Goal: Information Seeking & Learning: Learn about a topic

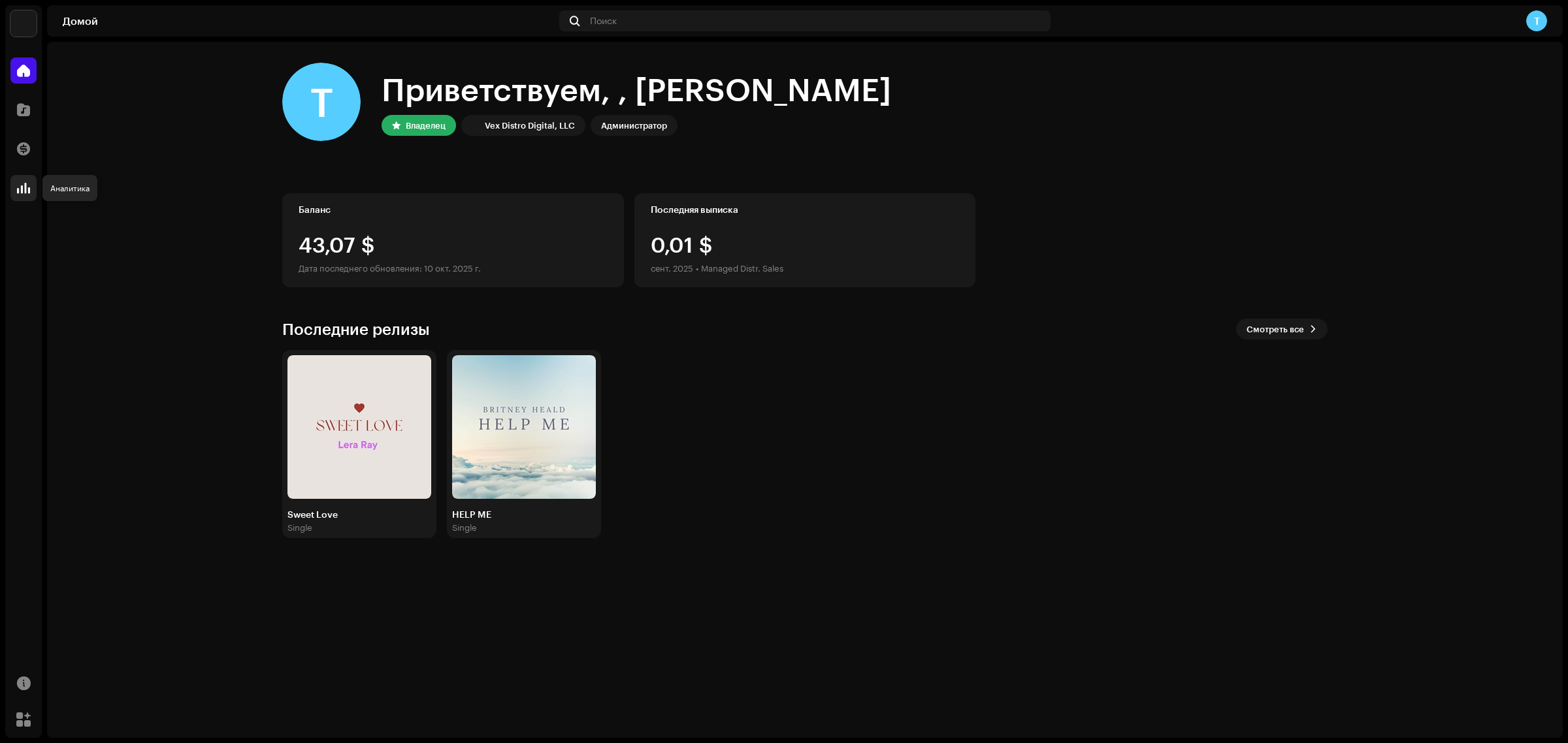
click at [28, 184] on span at bounding box center [24, 188] width 13 height 10
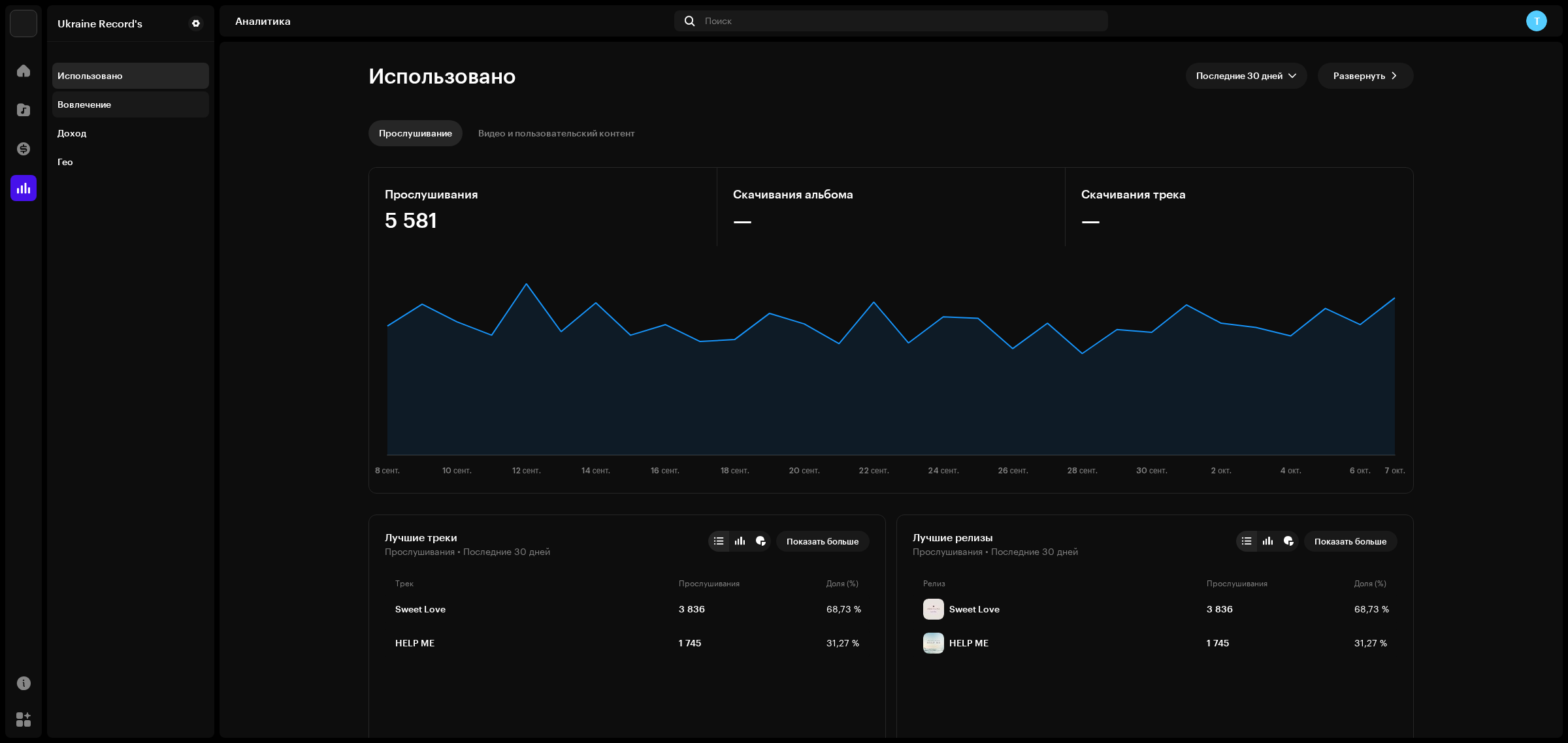
click at [103, 102] on div "Вовлечение" at bounding box center [84, 104] width 53 height 10
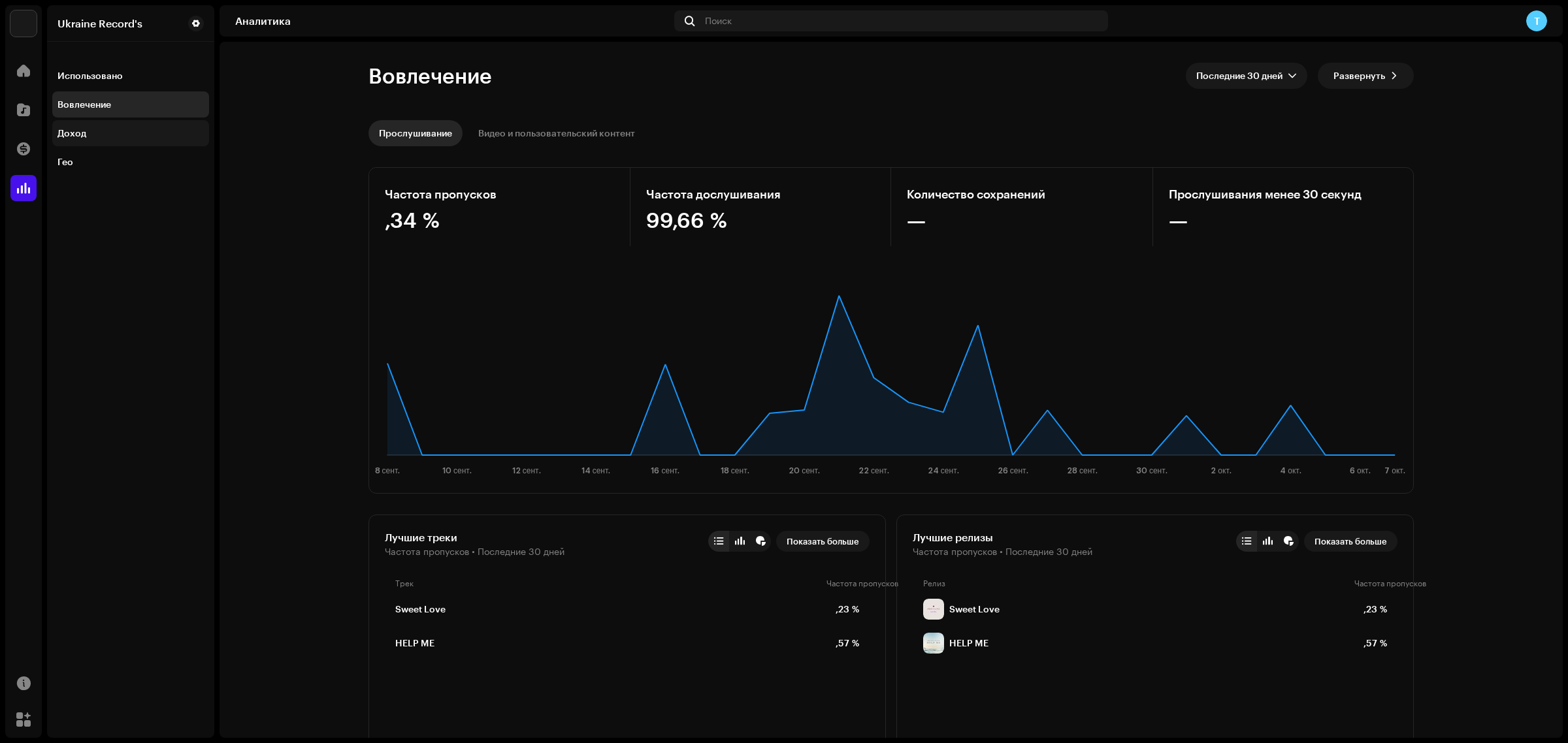
click at [129, 137] on div "Доход" at bounding box center [130, 133] width 146 height 10
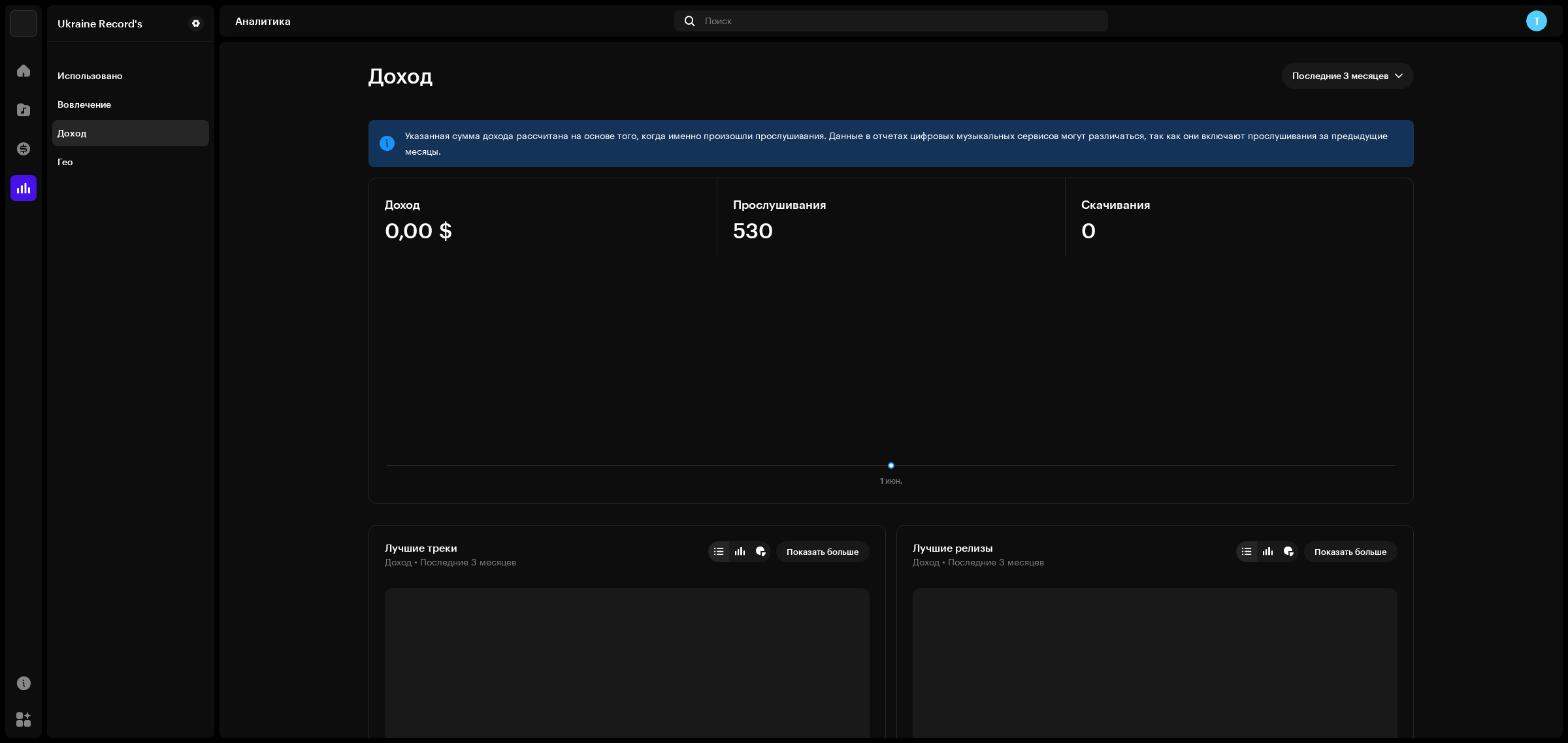
scroll to position [54, 0]
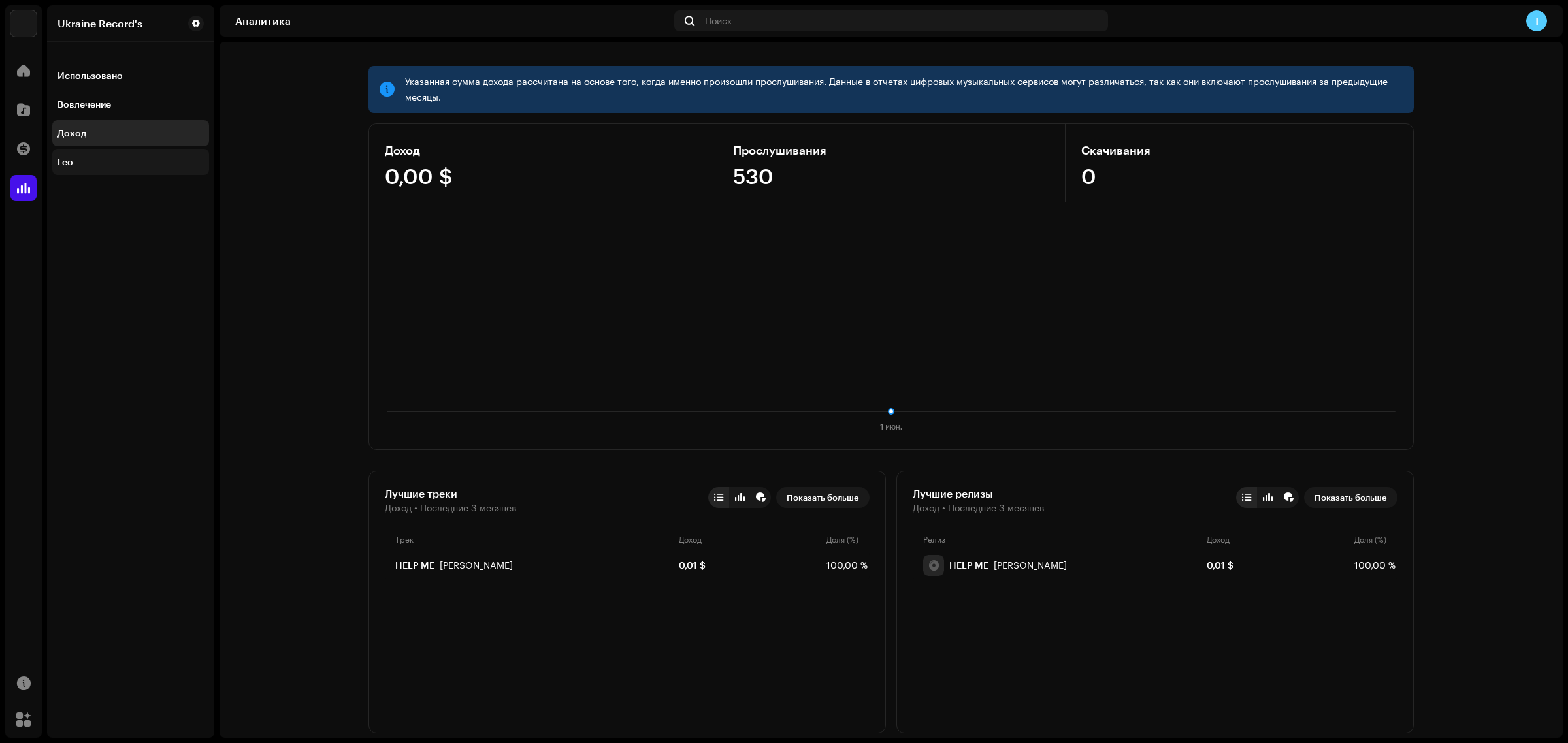
click at [86, 163] on div "Гео" at bounding box center [130, 161] width 146 height 10
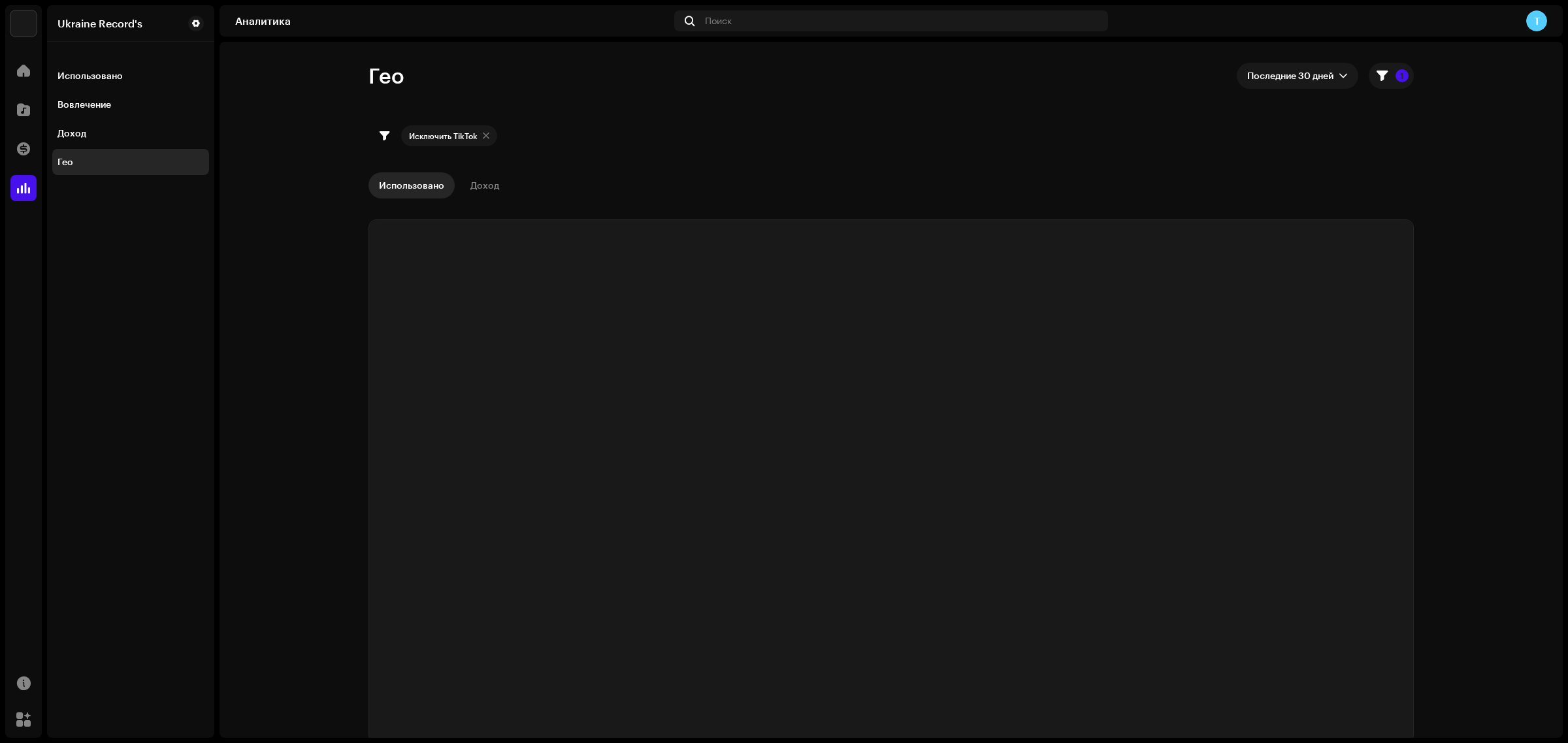
checkbox input "true"
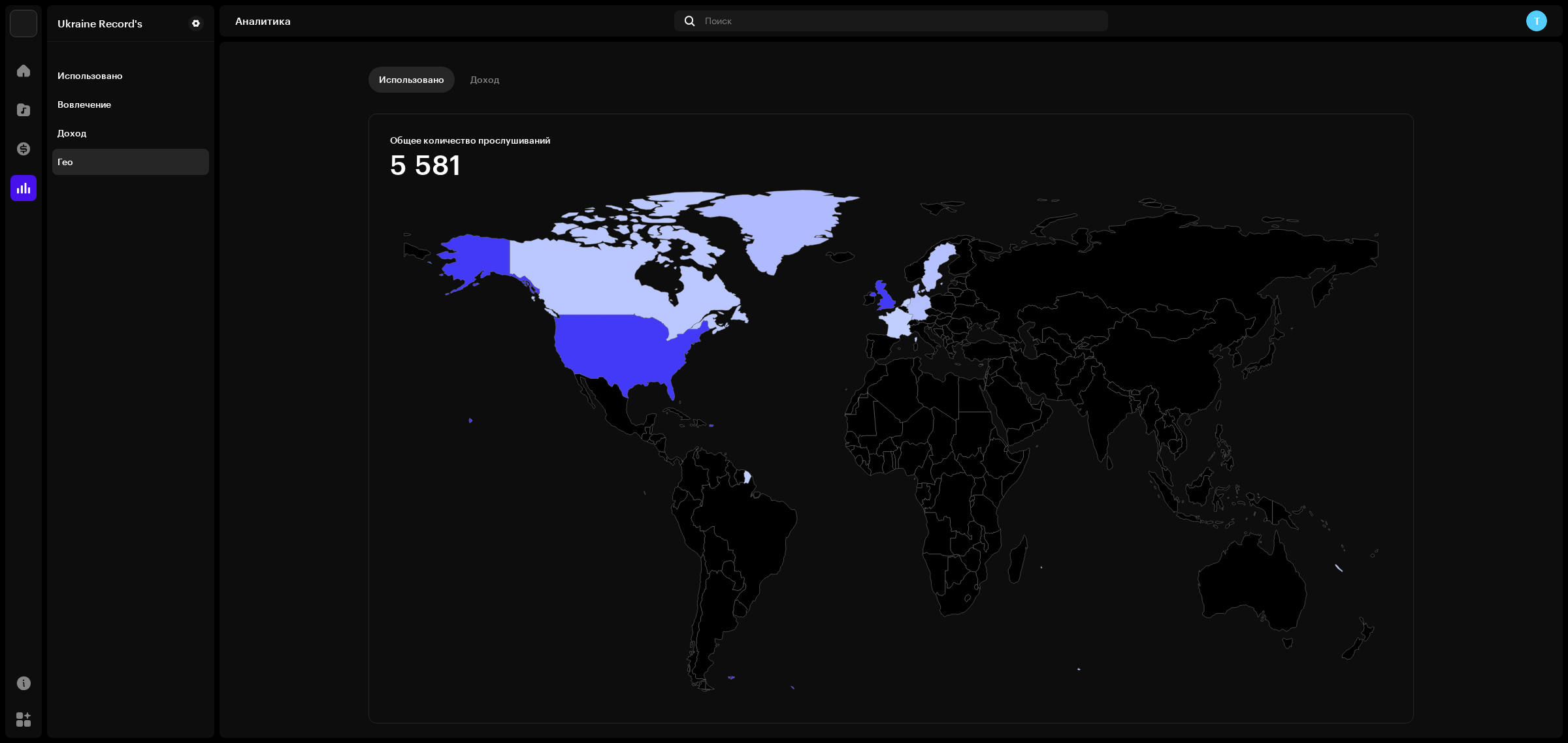
scroll to position [109, 0]
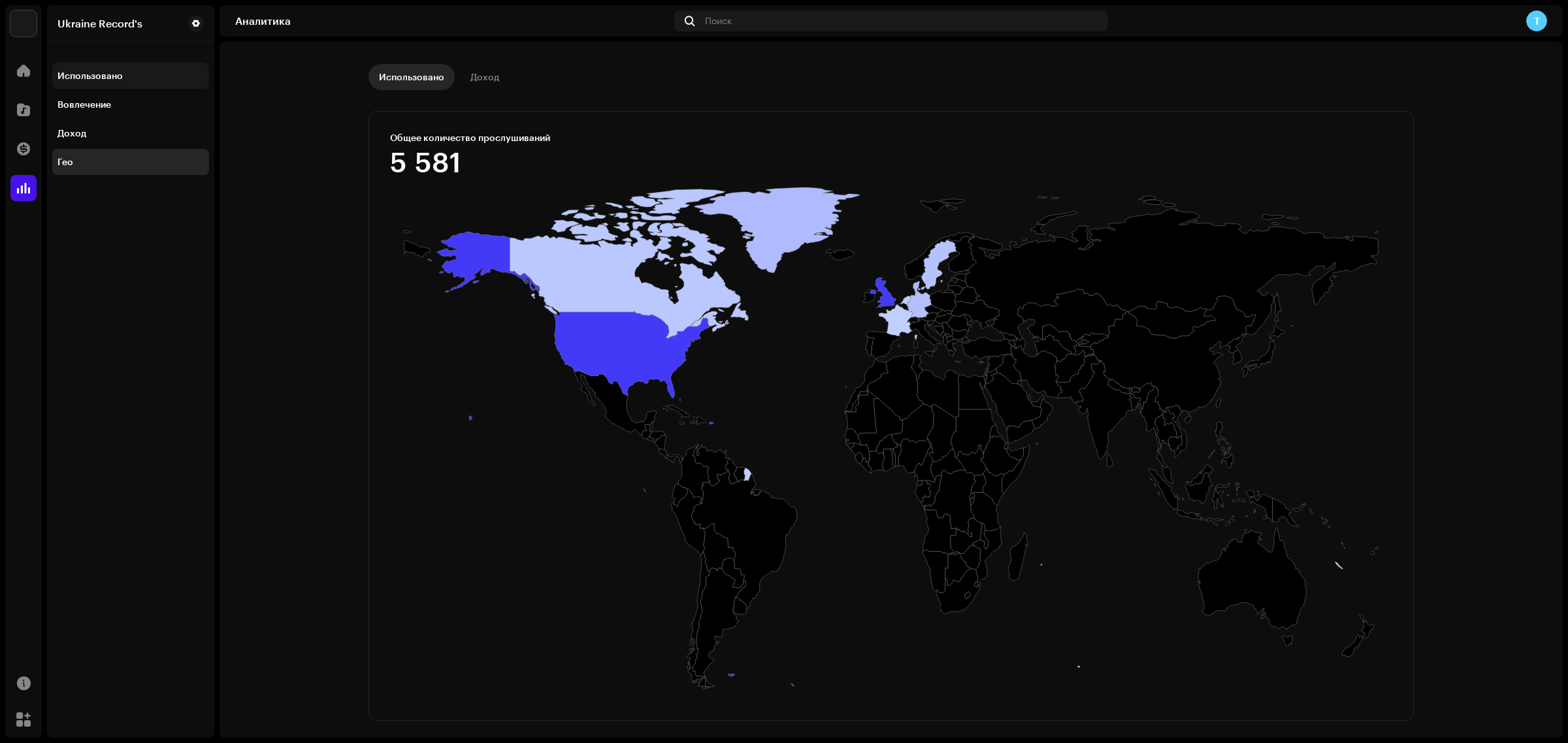
click at [90, 69] on div "Использовано" at bounding box center [131, 75] width 157 height 26
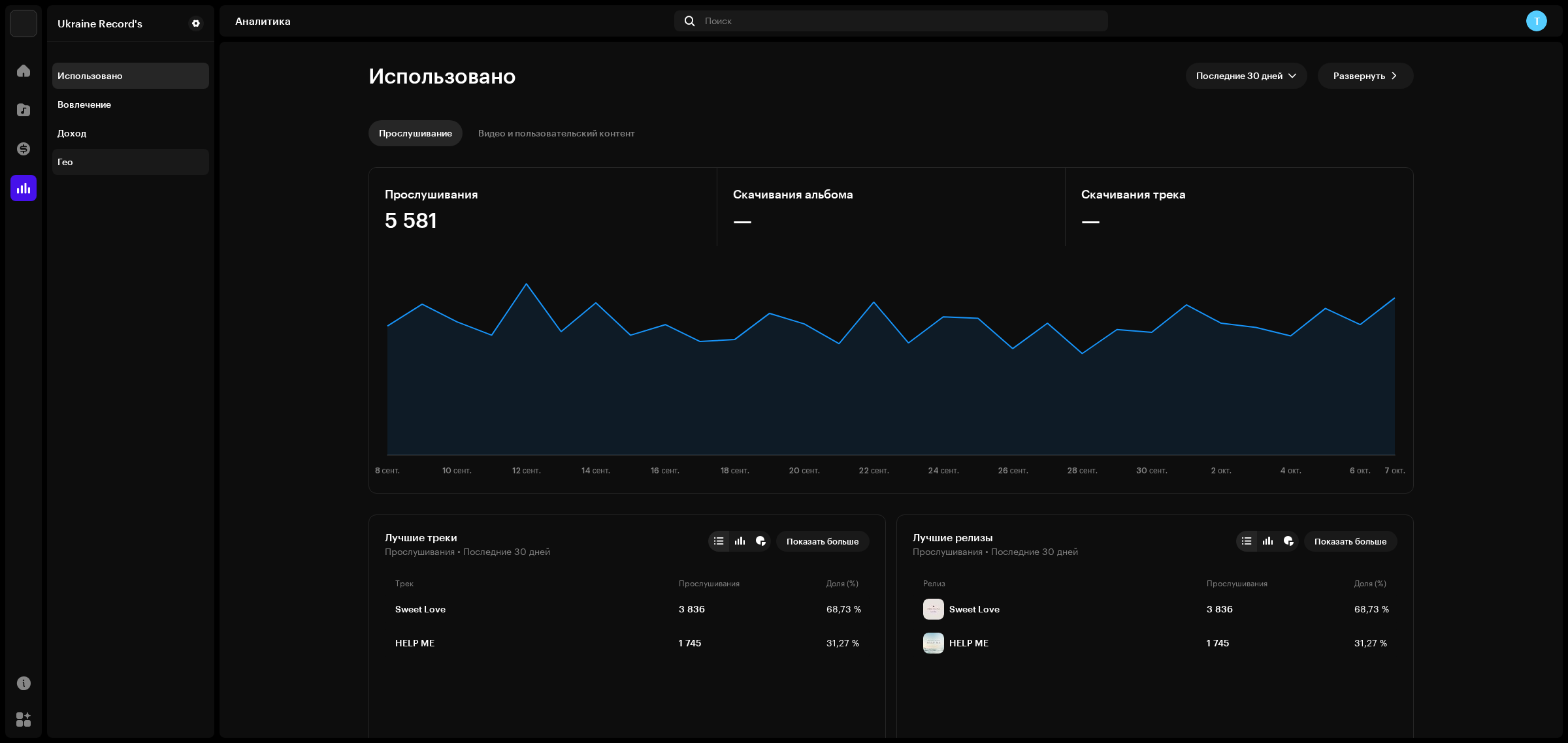
click at [70, 164] on div "Гео" at bounding box center [65, 161] width 15 height 10
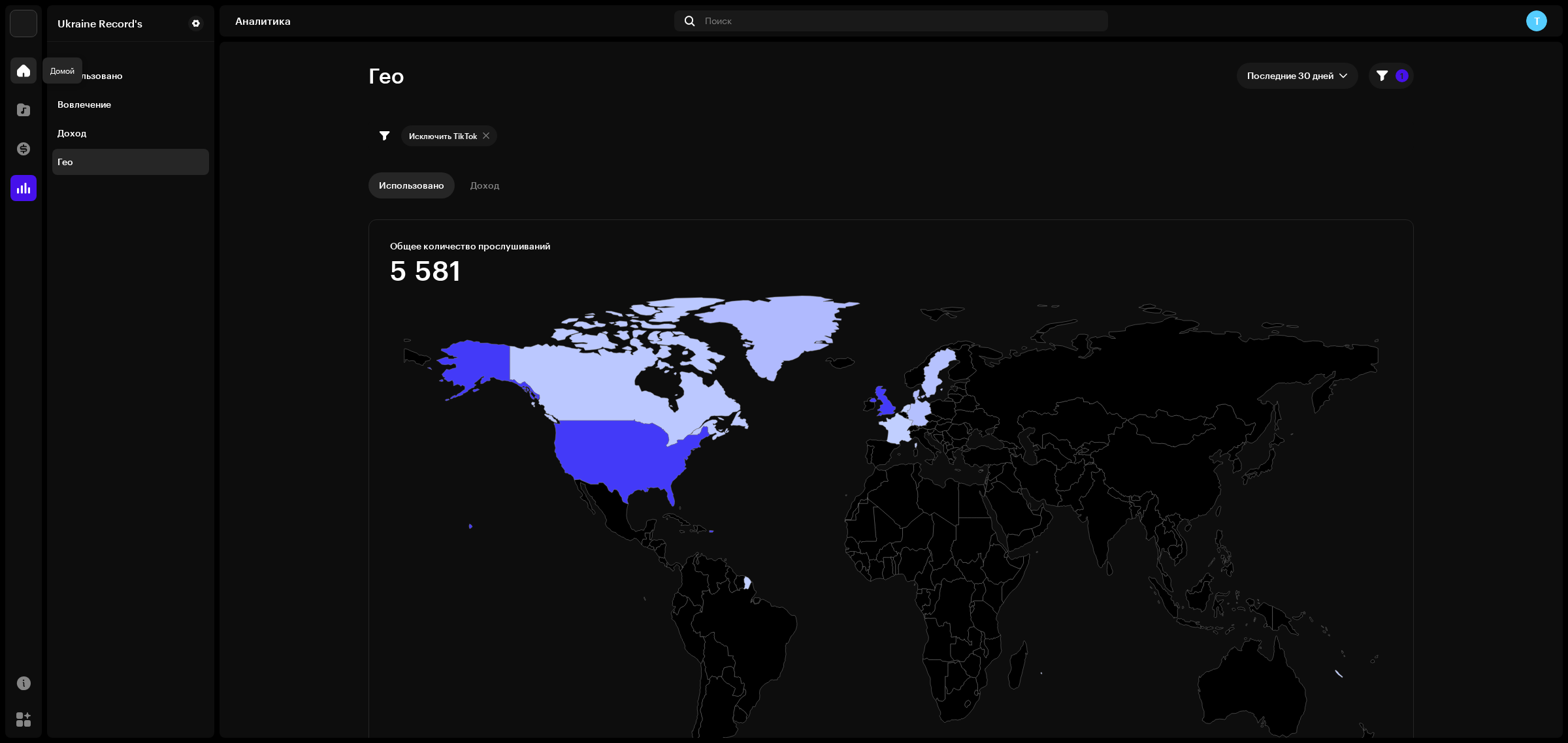
click at [32, 71] on div at bounding box center [23, 70] width 26 height 26
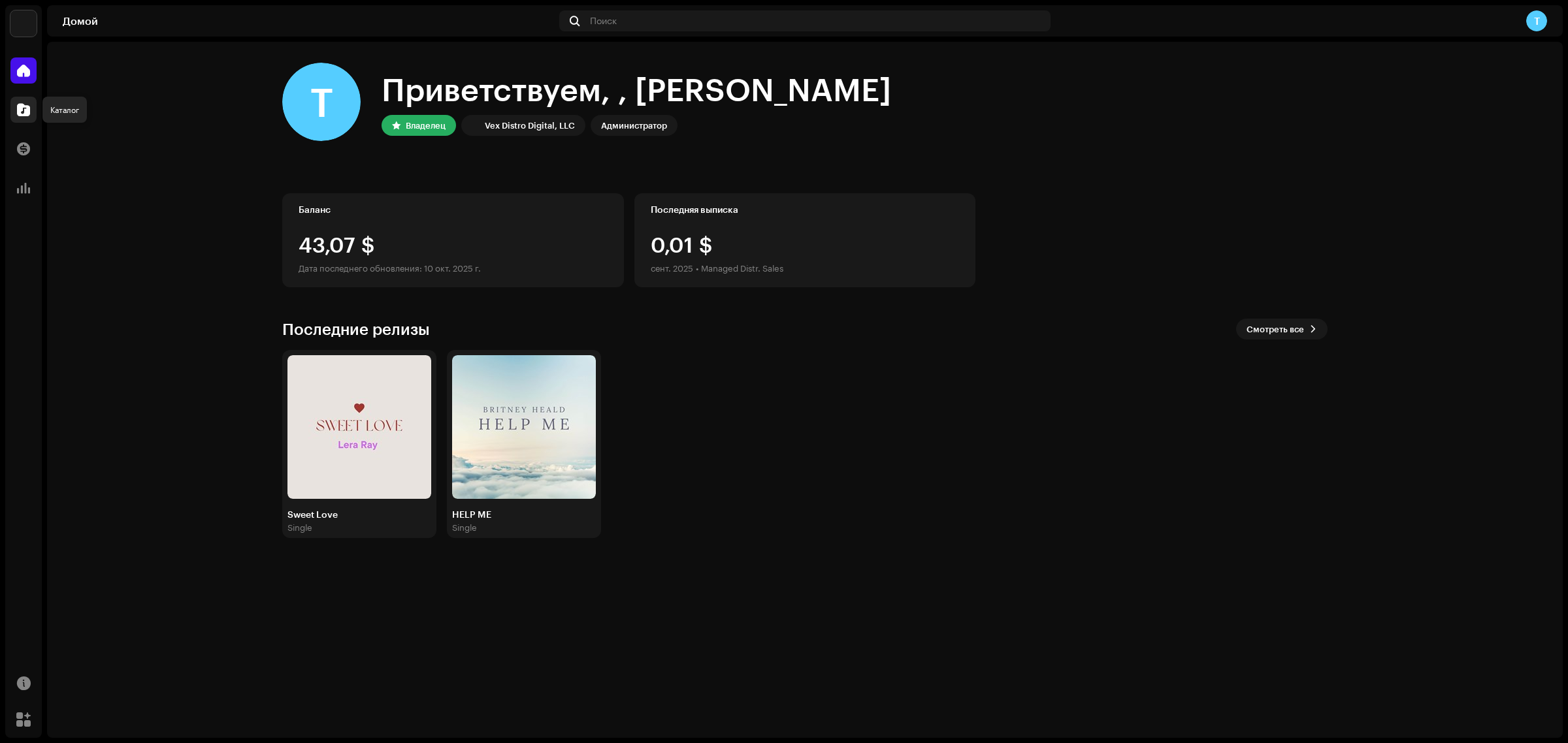
click at [13, 119] on div at bounding box center [23, 109] width 26 height 26
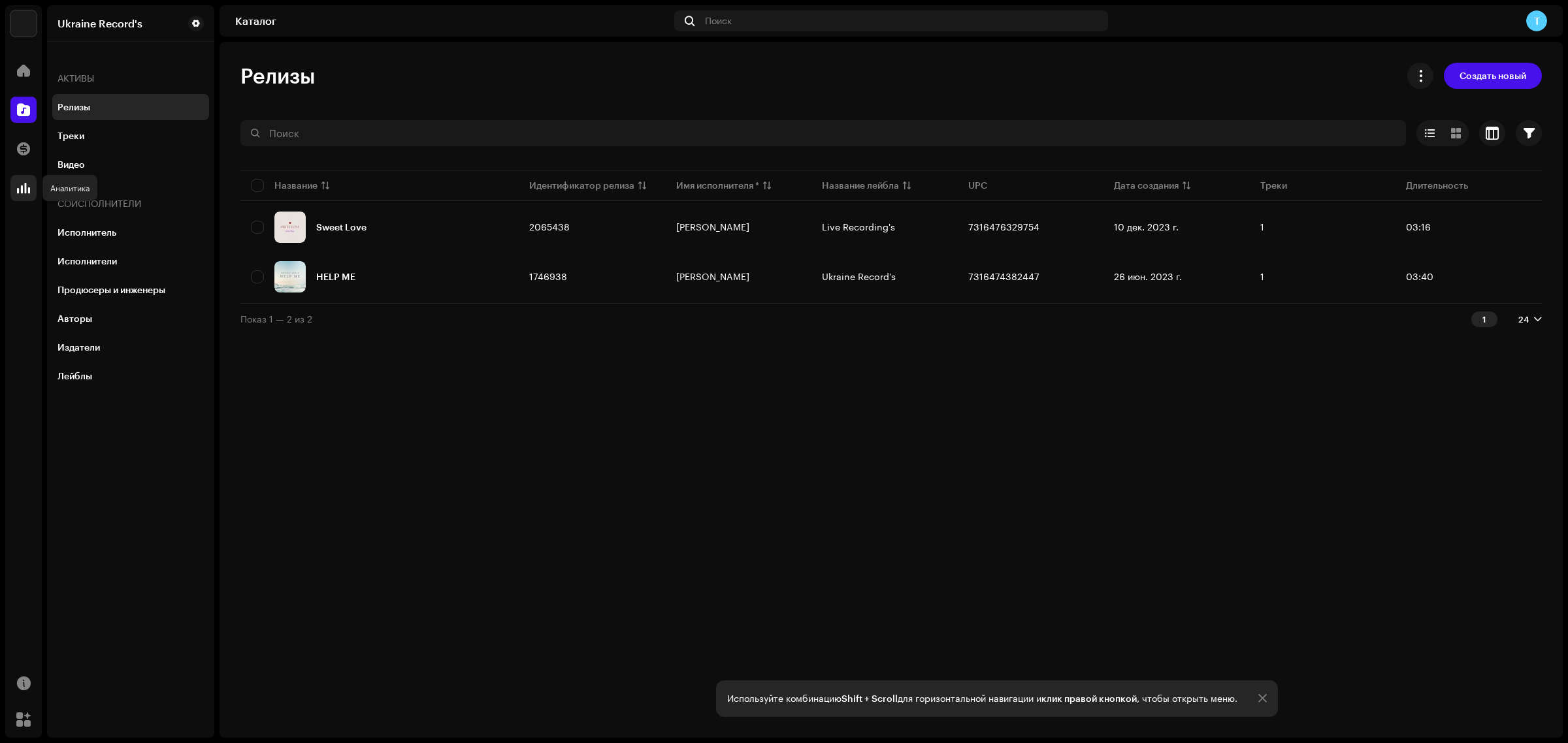
click at [15, 188] on div at bounding box center [23, 188] width 26 height 26
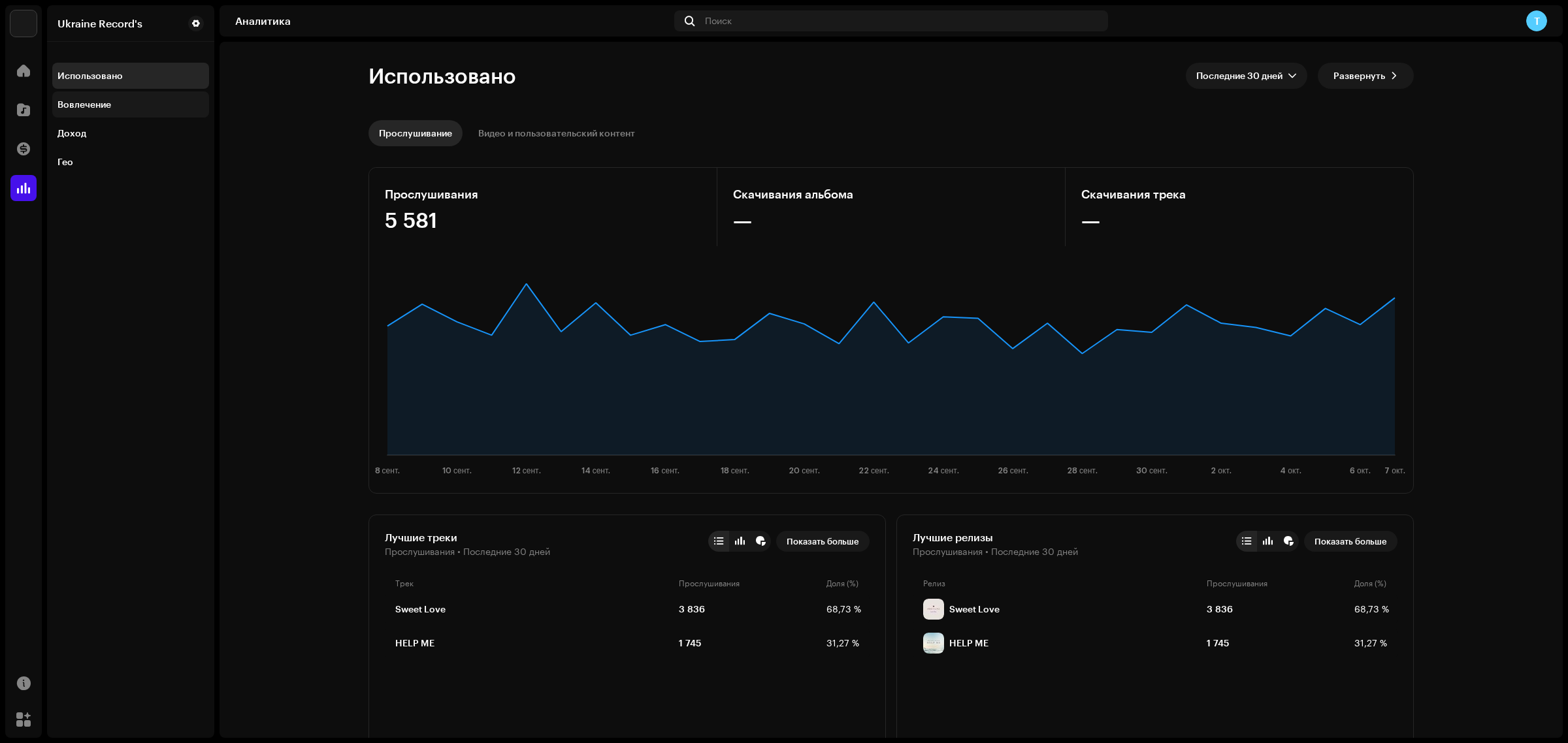
click at [118, 107] on div "Вовлечение" at bounding box center [130, 104] width 146 height 10
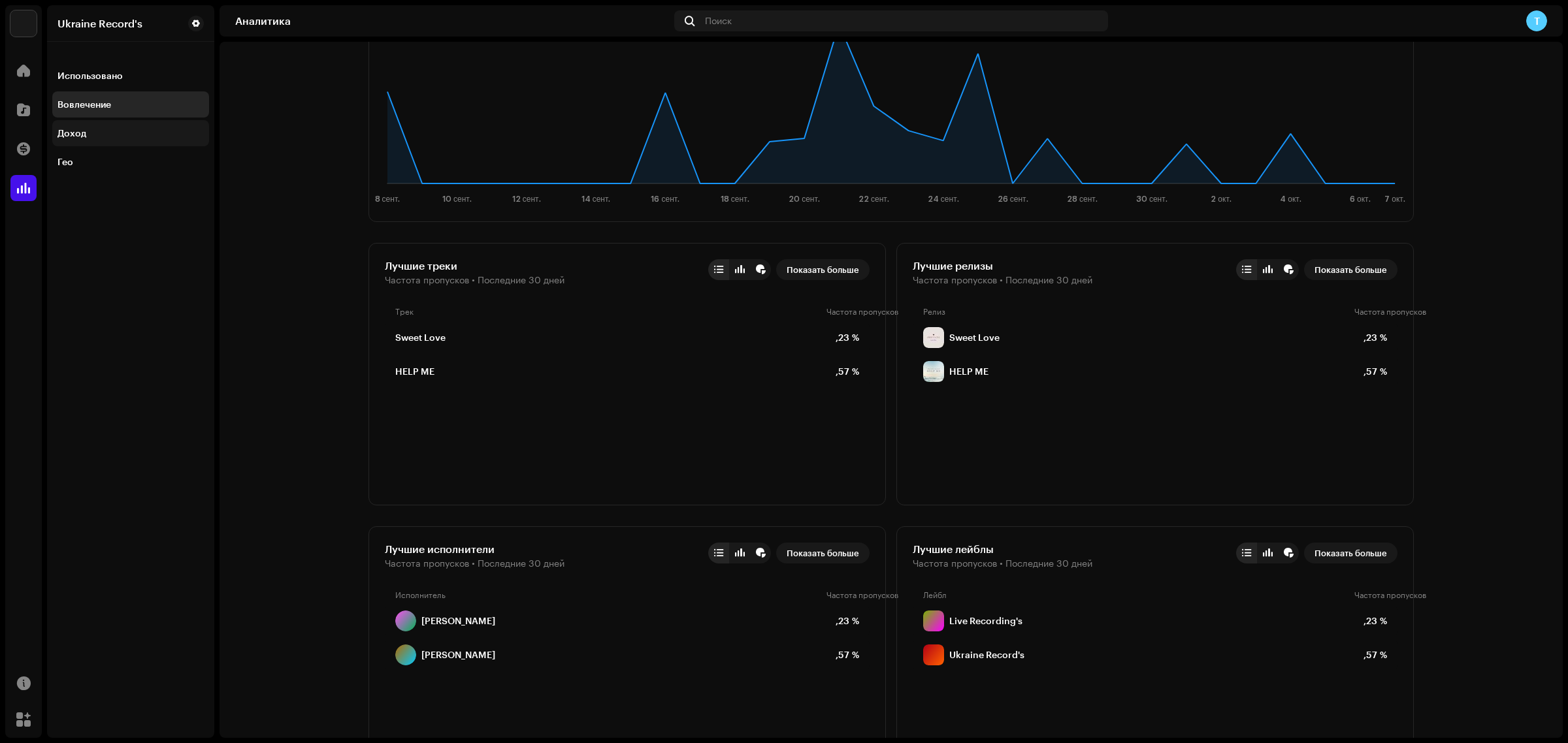
click at [89, 134] on div "Доход" at bounding box center [130, 133] width 146 height 10
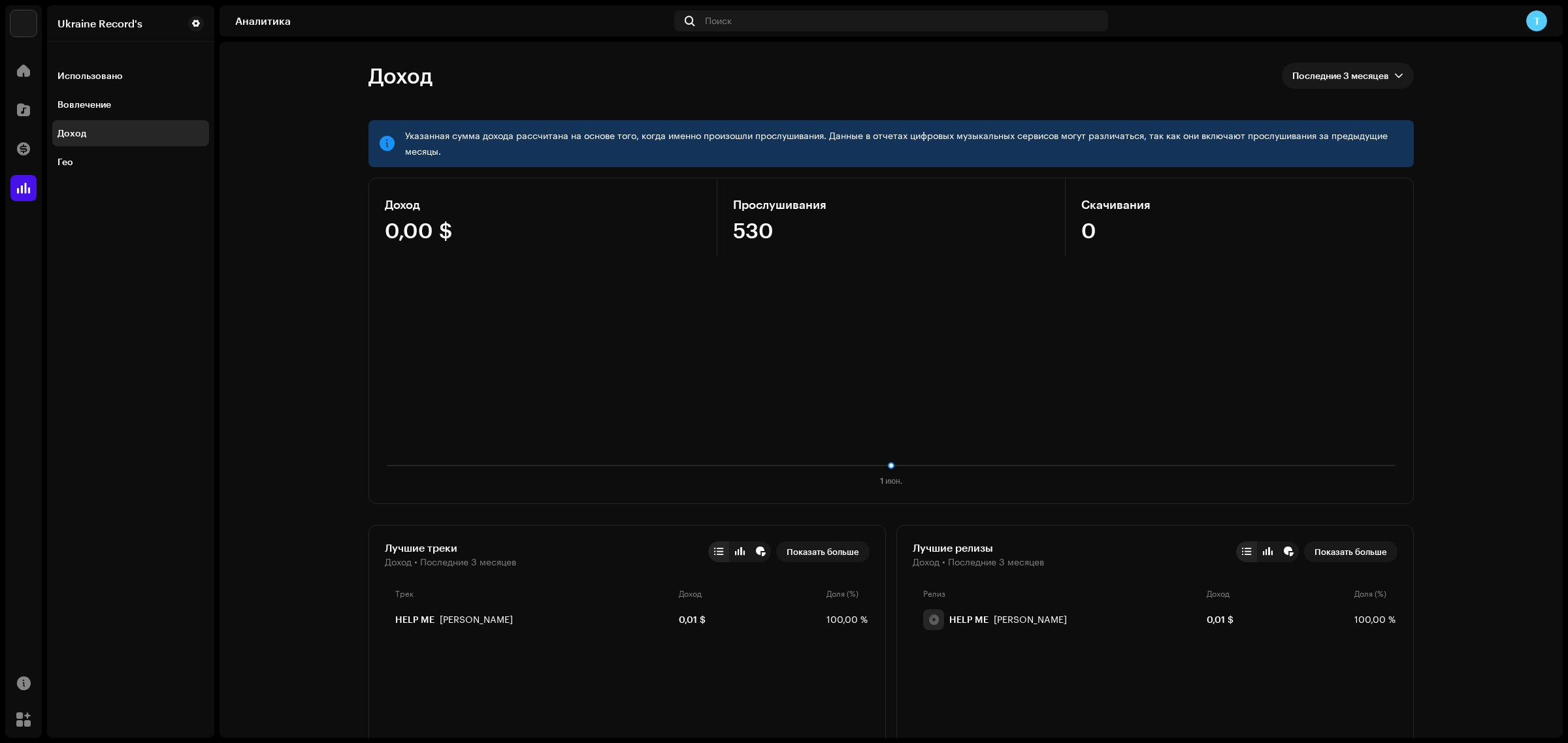
drag, startPoint x: 385, startPoint y: 224, endPoint x: 969, endPoint y: 269, distance: 585.7
click at [969, 269] on div "Доход 0,00 $ Прослушивания 530 Скачивания 0 1 июн. Доход 1 июн. 2025 г. Итого (…" at bounding box center [891, 341] width 1046 height 326
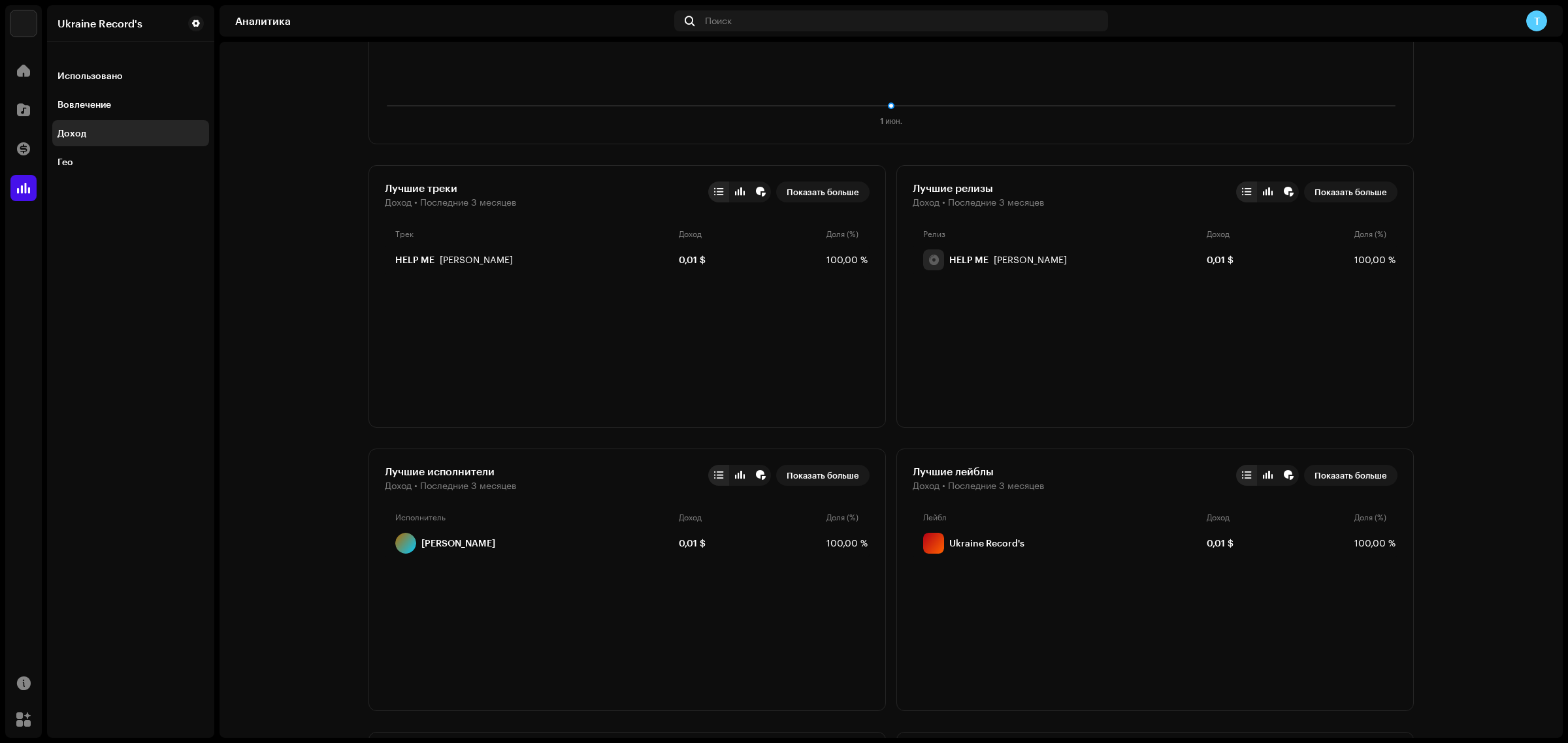
scroll to position [381, 0]
